Goal: Information Seeking & Learning: Learn about a topic

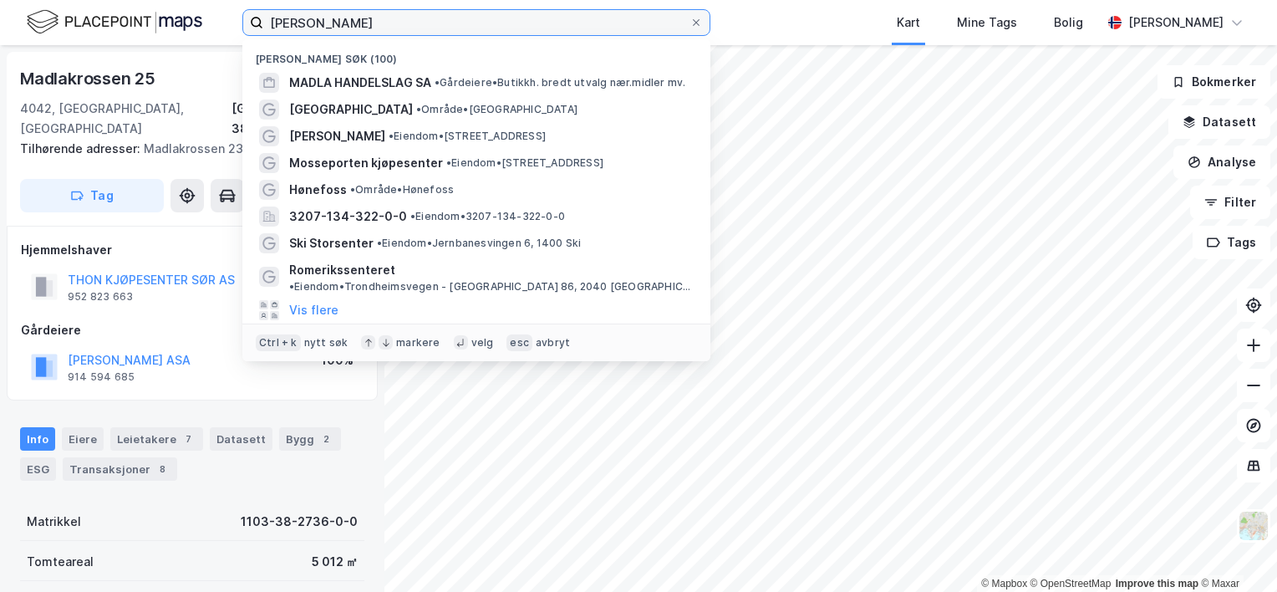
drag, startPoint x: 346, startPoint y: 21, endPoint x: 237, endPoint y: 25, distance: 108.7
click at [237, 25] on div "[PERSON_NAME] søk (100) MADLA HANDELSLAG SA • Gårdeiere • Butikkh. bredt utvalg…" at bounding box center [638, 22] width 1277 height 45
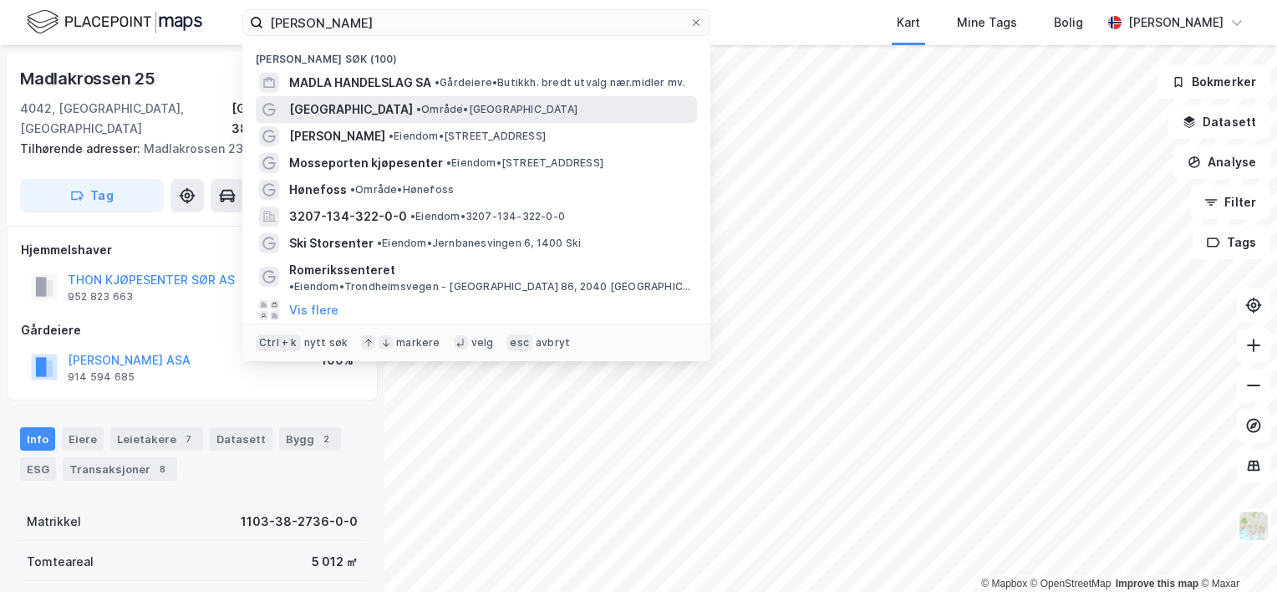
click at [341, 112] on span "[GEOGRAPHIC_DATA]" at bounding box center [351, 109] width 124 height 20
